Goal: Find specific page/section: Find specific page/section

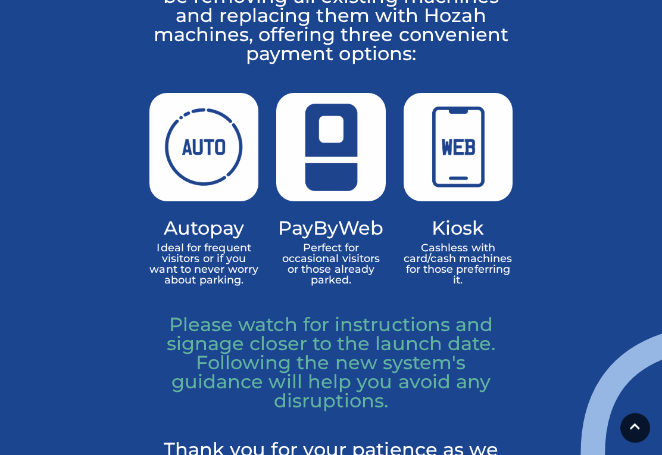
scroll to position [937, 0]
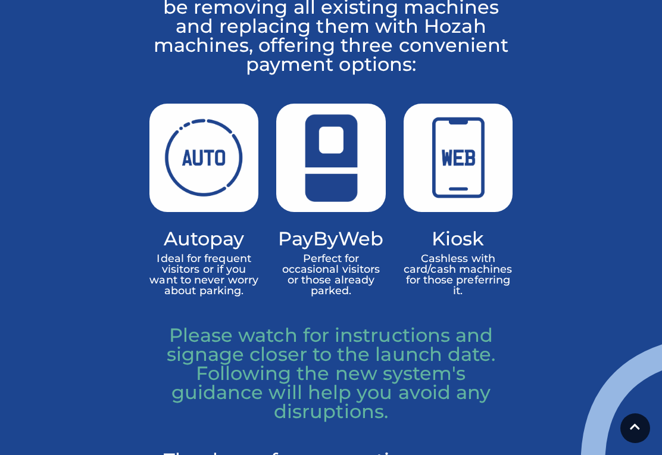
click at [209, 205] on img at bounding box center [203, 158] width 109 height 109
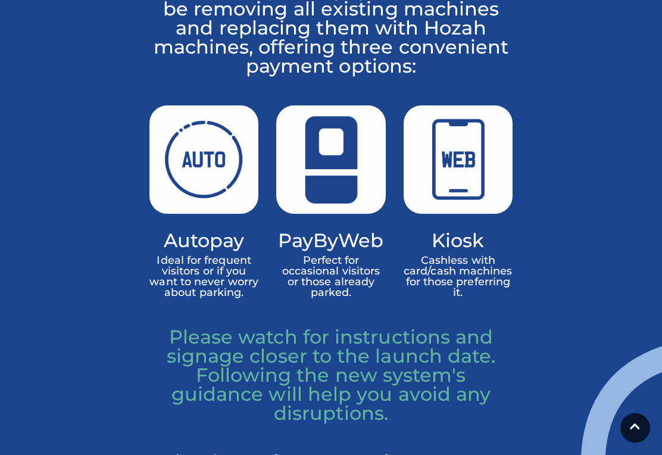
scroll to position [936, 0]
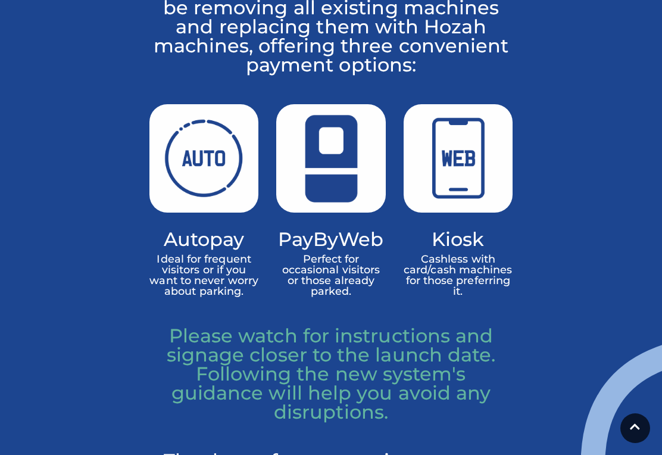
click at [212, 248] on h4 "Autopay" at bounding box center [203, 238] width 109 height 17
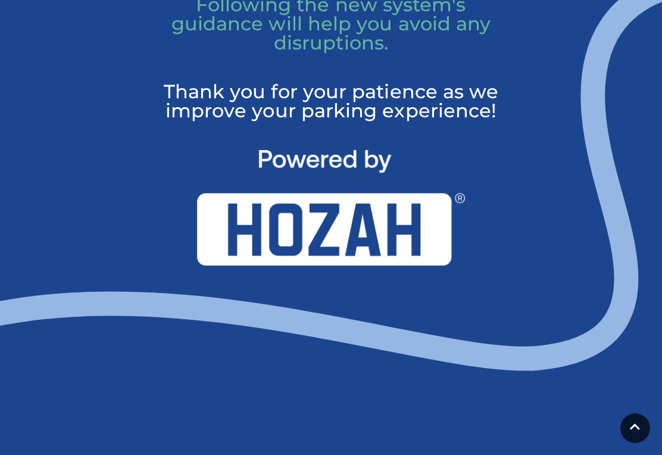
scroll to position [1306, 0]
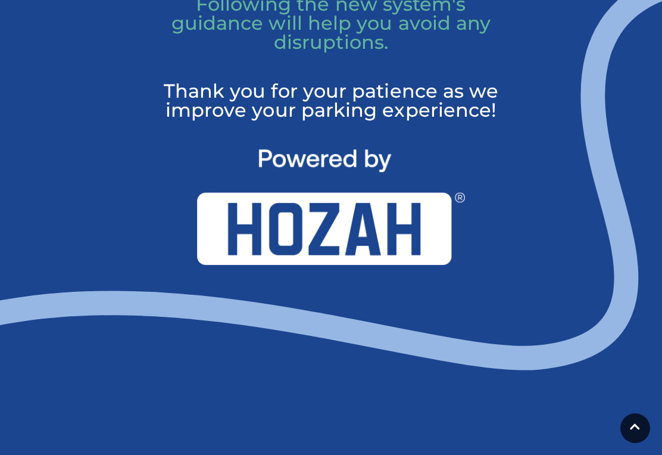
click at [388, 265] on img at bounding box center [331, 206] width 268 height 115
click at [639, 443] on link at bounding box center [635, 428] width 30 height 30
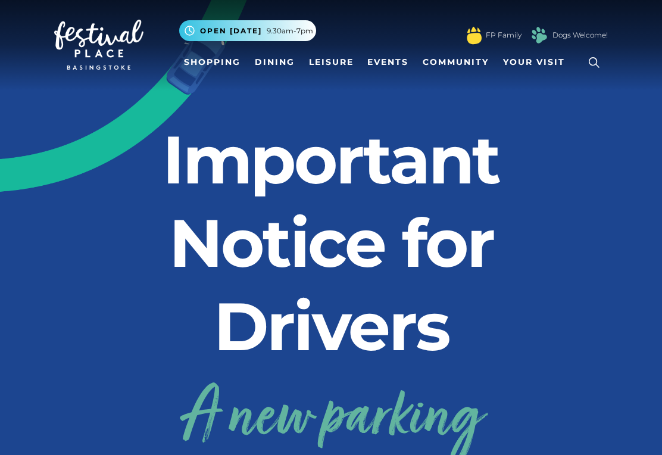
scroll to position [0, 0]
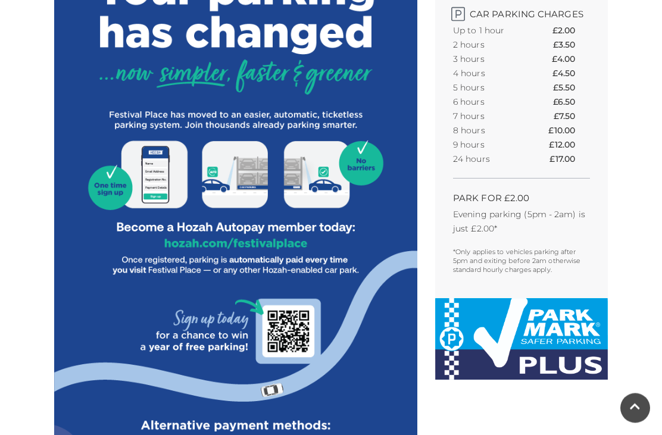
scroll to position [503, 0]
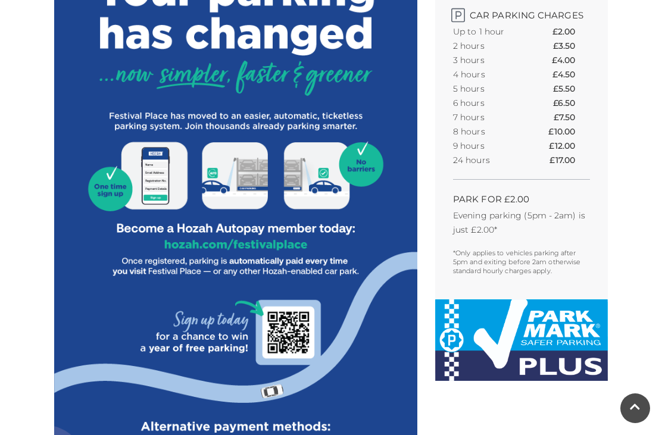
click at [249, 249] on img at bounding box center [235, 225] width 363 height 755
click at [224, 250] on img at bounding box center [235, 225] width 363 height 755
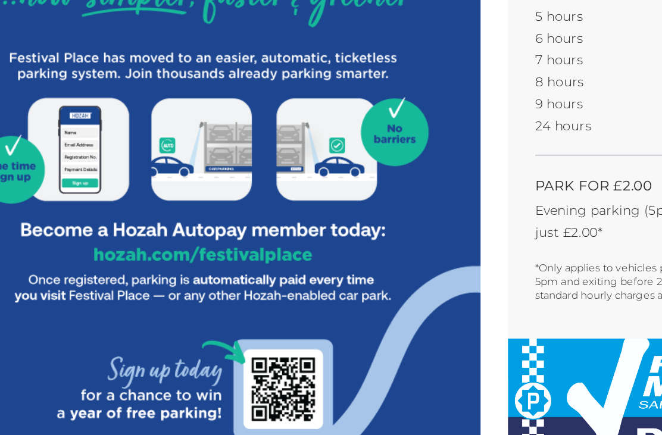
click at [163, 167] on img at bounding box center [235, 213] width 363 height 755
click at [54, 99] on img at bounding box center [235, 213] width 363 height 755
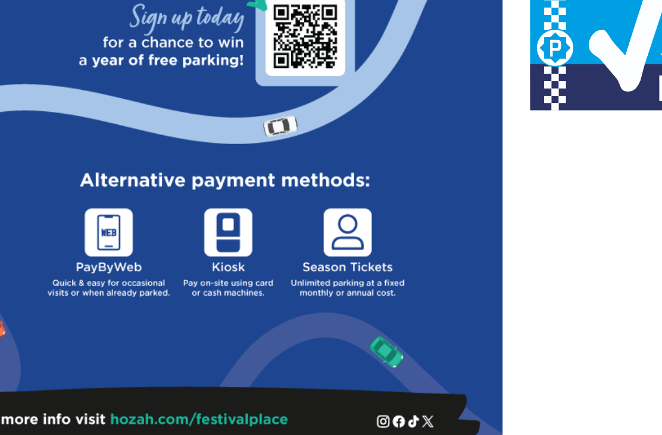
scroll to position [688, 0]
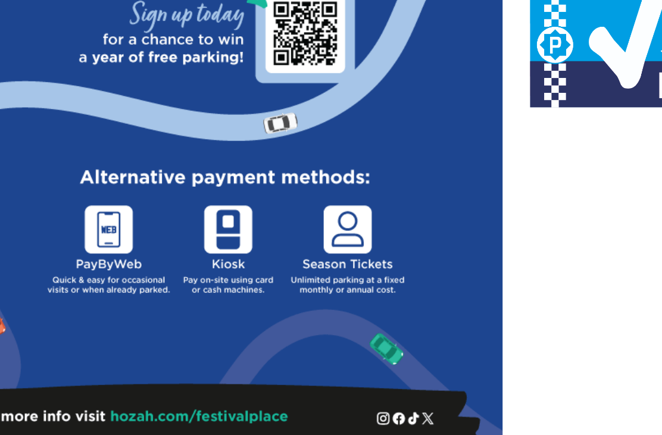
click at [75, 152] on img at bounding box center [235, 40] width 363 height 755
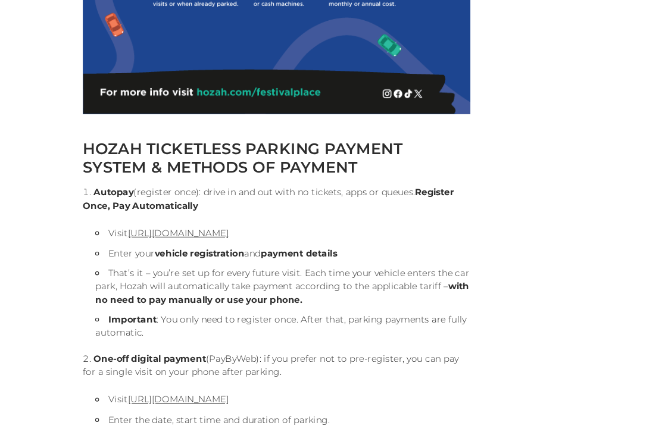
scroll to position [1006, 0]
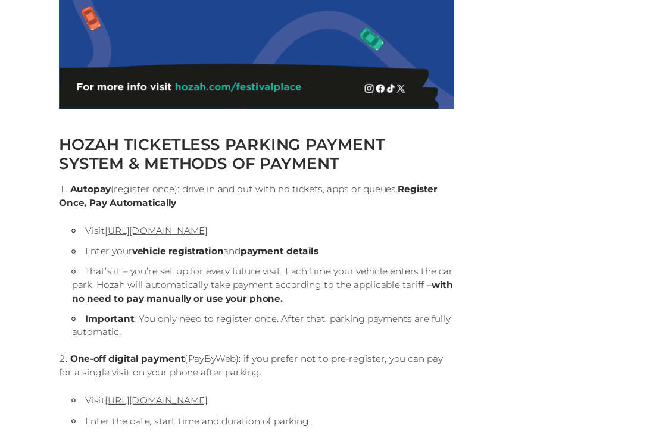
click at [186, 232] on strong "vehicle registration" at bounding box center [163, 231] width 84 height 11
click at [175, 237] on li "Enter your vehicle registration and payment details" at bounding box center [241, 231] width 351 height 12
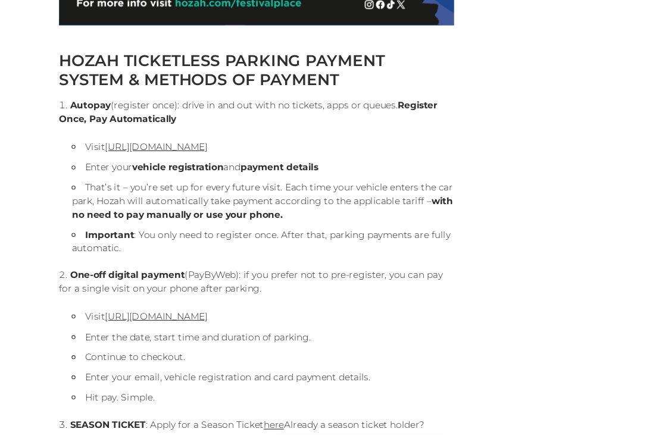
scroll to position [1083, 0]
click at [190, 295] on link "[URL][DOMAIN_NAME]" at bounding box center [143, 290] width 94 height 11
